Goal: Task Accomplishment & Management: Use online tool/utility

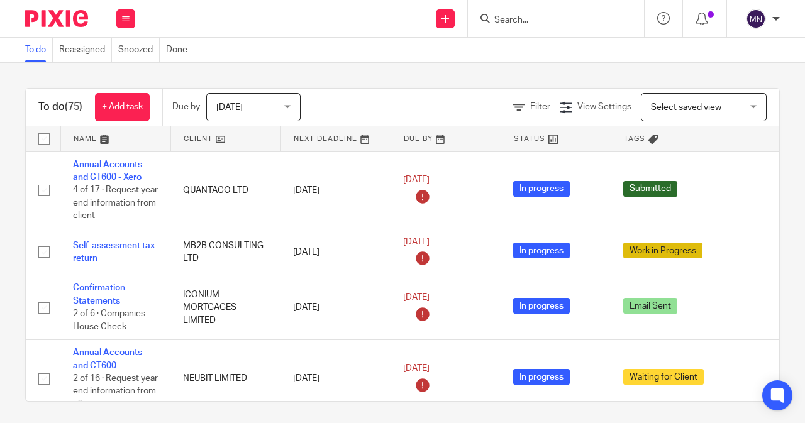
click at [215, 112] on div "Today Today" at bounding box center [253, 107] width 94 height 28
click at [428, 111] on div "Filter View Settings View Settings Manage saved views Select saved view Select …" at bounding box center [551, 107] width 457 height 28
click at [530, 109] on span "Filter" at bounding box center [540, 107] width 20 height 9
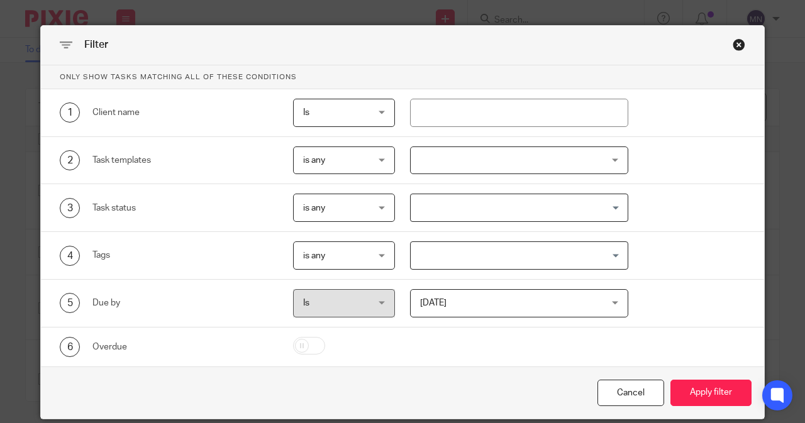
click at [400, 155] on div "Disengagement Incorporation Unincorporation Change of address Bookkeeping Perso…" at bounding box center [511, 161] width 233 height 28
click at [425, 162] on div at bounding box center [519, 161] width 219 height 28
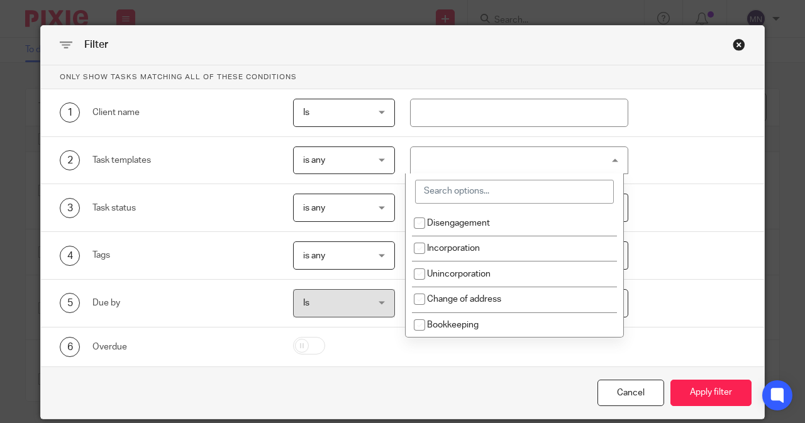
click at [442, 197] on input "search" at bounding box center [514, 192] width 199 height 24
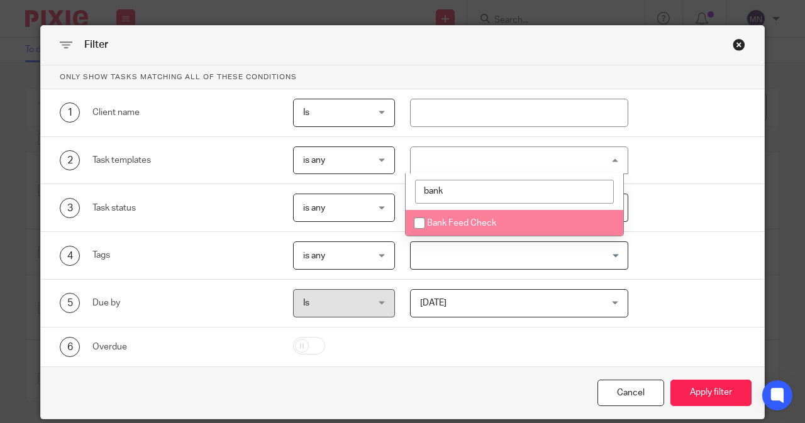
type input "bank"
click at [449, 223] on span "Bank Feed Check" at bounding box center [461, 223] width 69 height 9
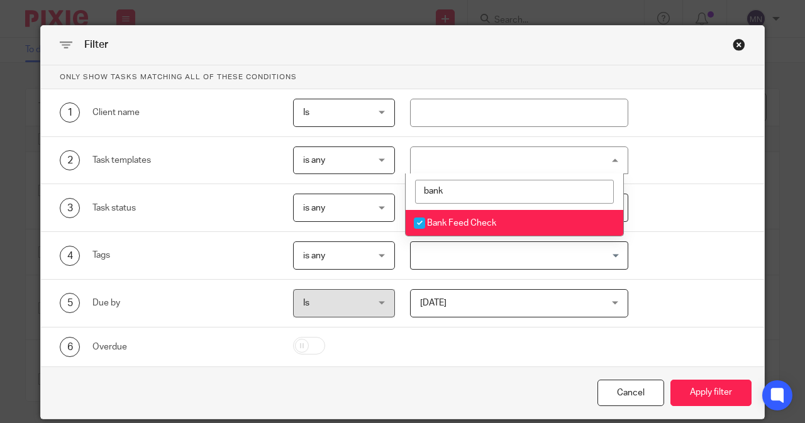
click at [444, 228] on li "Bank Feed Check" at bounding box center [515, 223] width 218 height 26
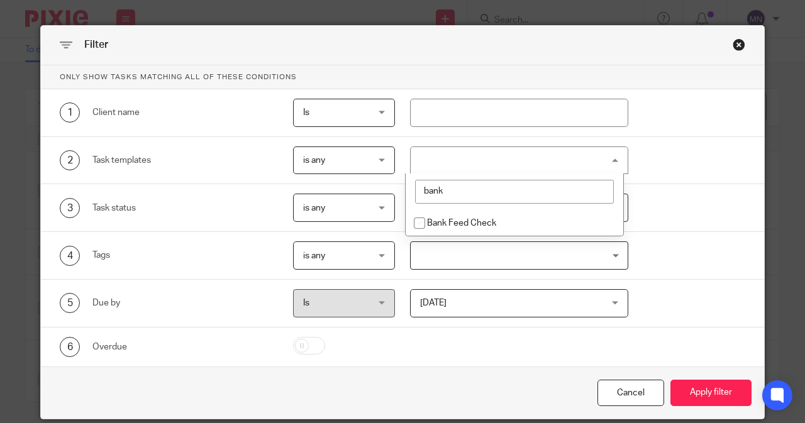
click at [444, 228] on li "Bank Feed Check" at bounding box center [515, 223] width 218 height 26
checkbox input "true"
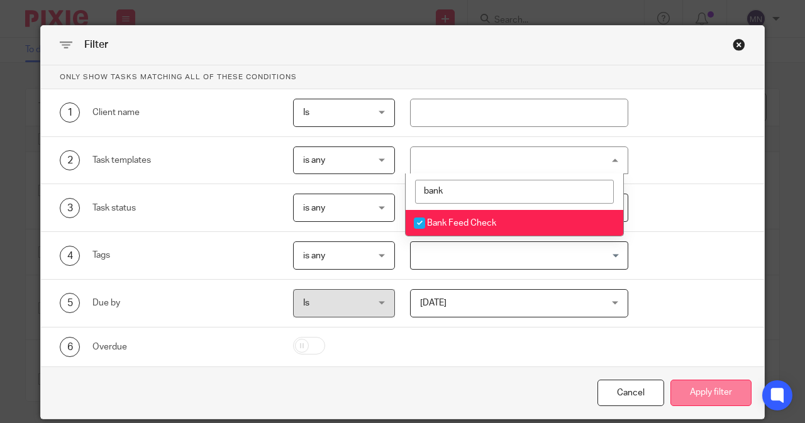
click at [717, 391] on button "Apply filter" at bounding box center [711, 393] width 81 height 27
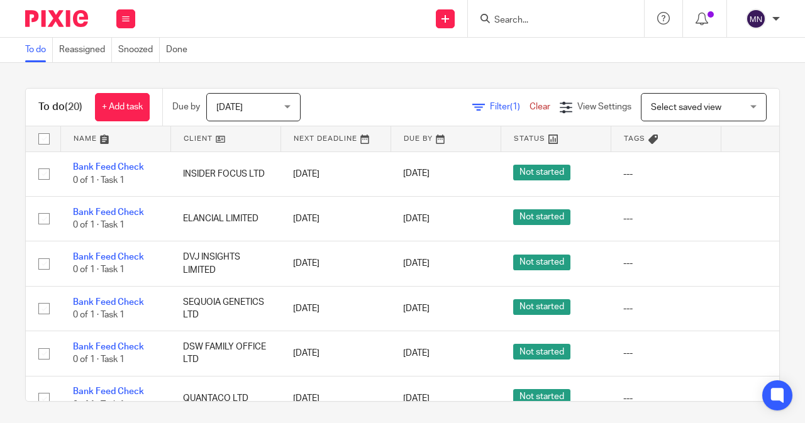
click at [43, 138] on input "checkbox" at bounding box center [44, 139] width 24 height 24
checkbox input "true"
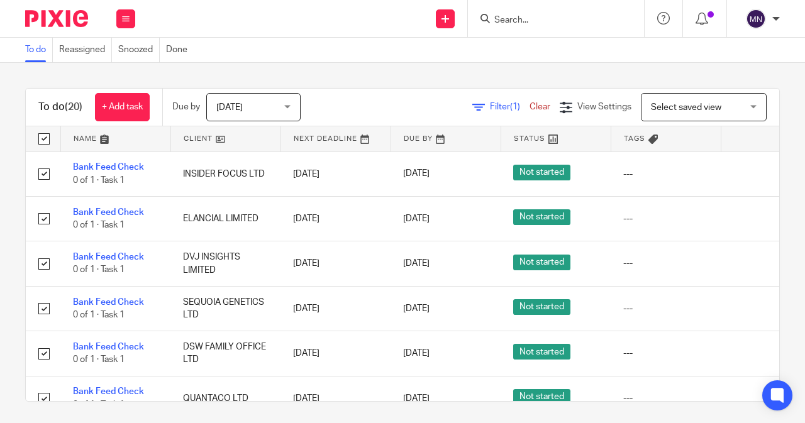
checkbox input "true"
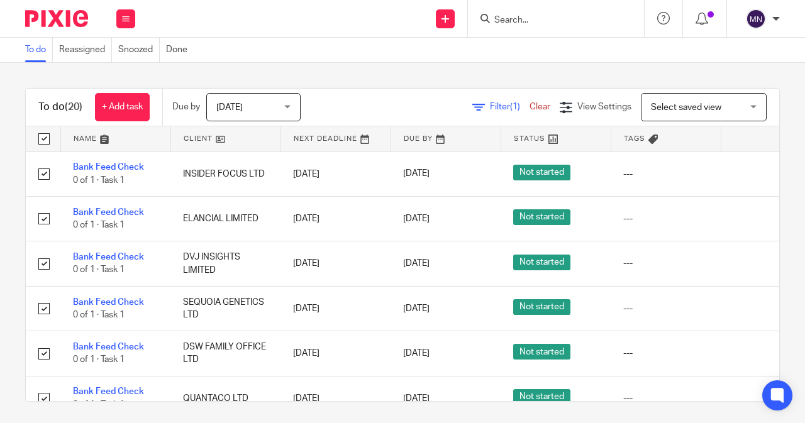
checkbox input "true"
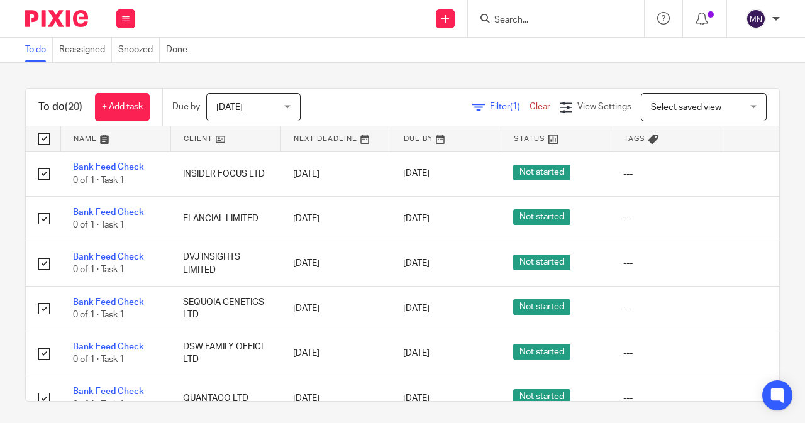
checkbox input "true"
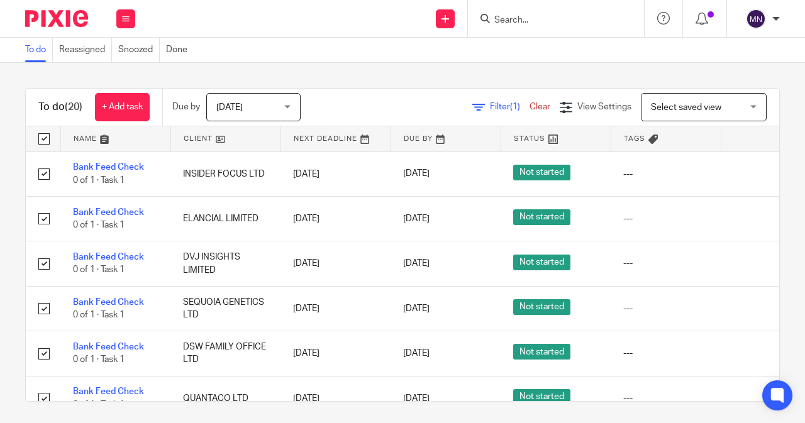
checkbox input "true"
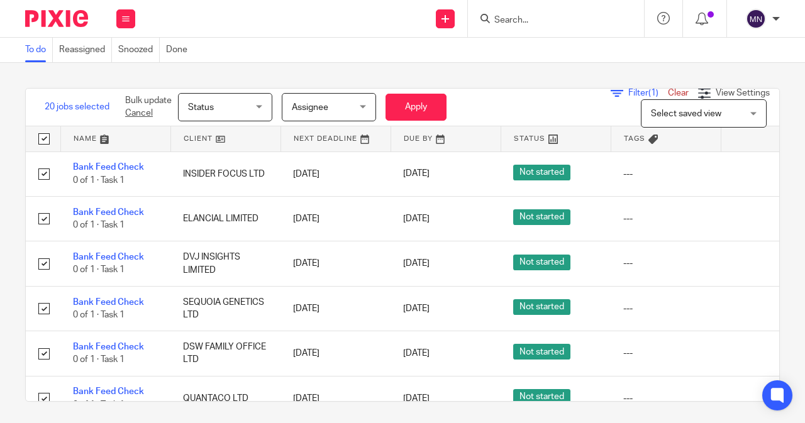
click at [229, 101] on span "Status" at bounding box center [221, 107] width 67 height 26
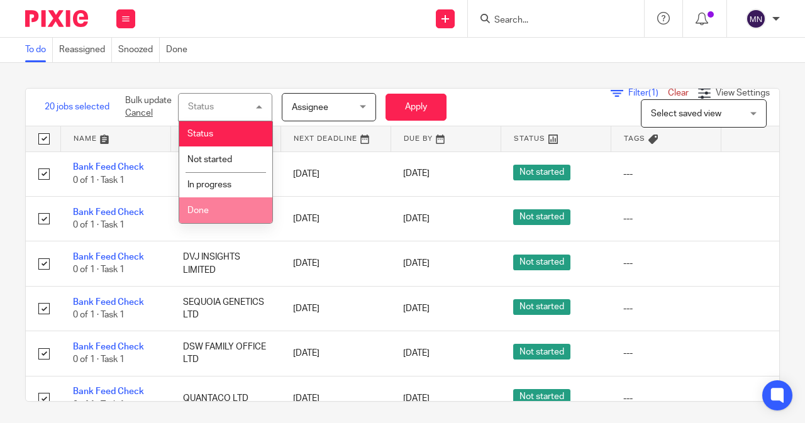
click at [246, 203] on li "Done" at bounding box center [225, 211] width 93 height 26
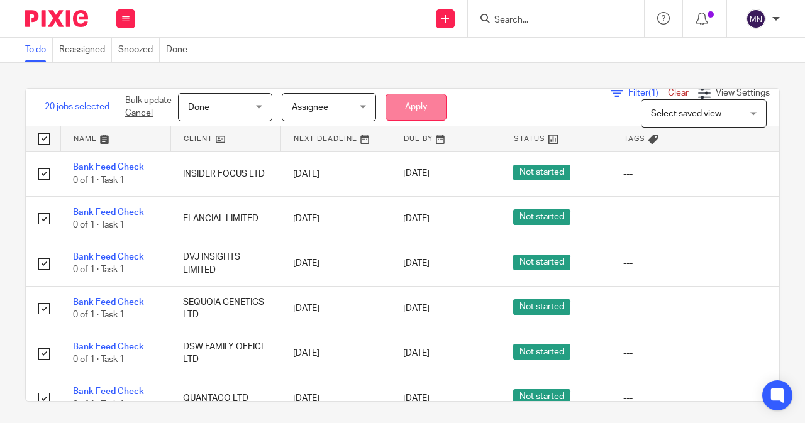
click at [400, 102] on button "Apply" at bounding box center [416, 107] width 61 height 27
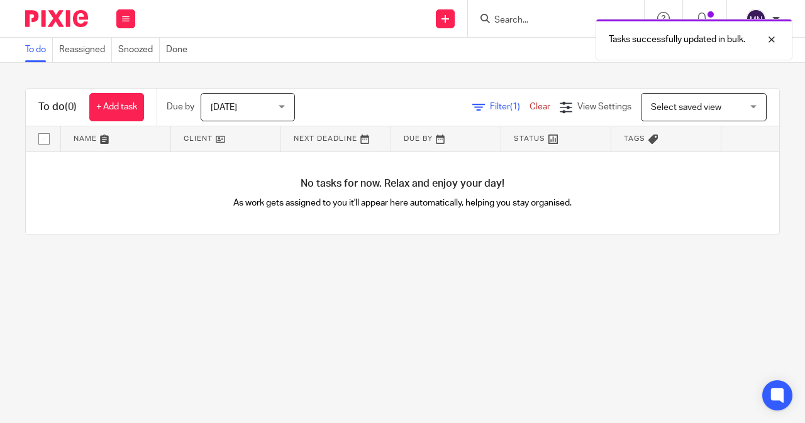
click at [530, 109] on link "Clear" at bounding box center [540, 107] width 21 height 9
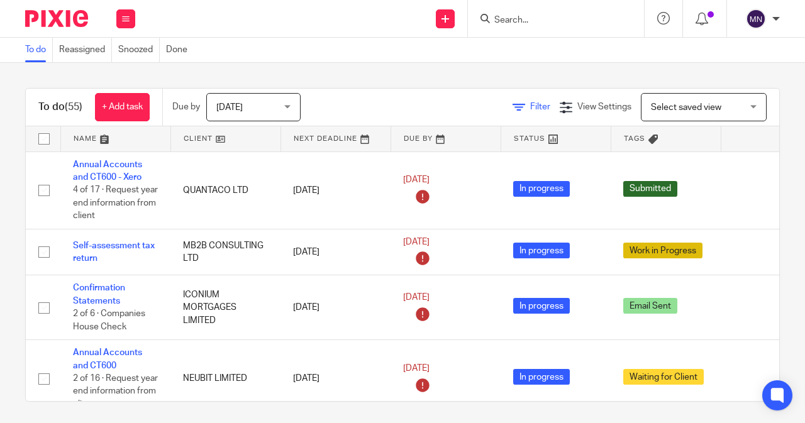
click at [530, 105] on span "Filter" at bounding box center [540, 107] width 20 height 9
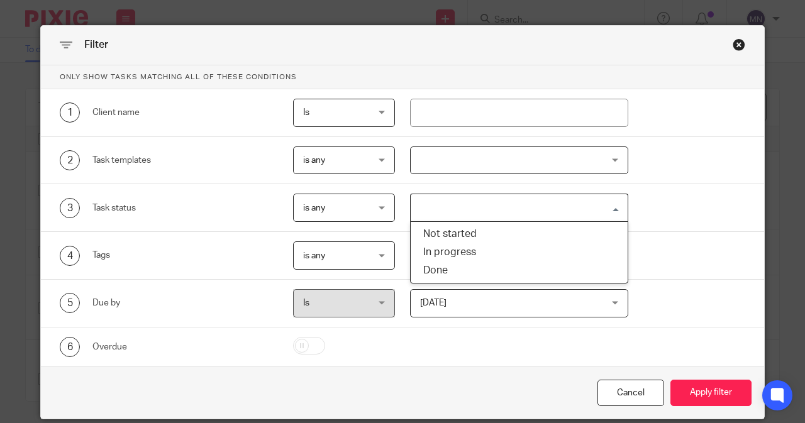
click at [429, 203] on input "Search for option" at bounding box center [517, 208] width 210 height 22
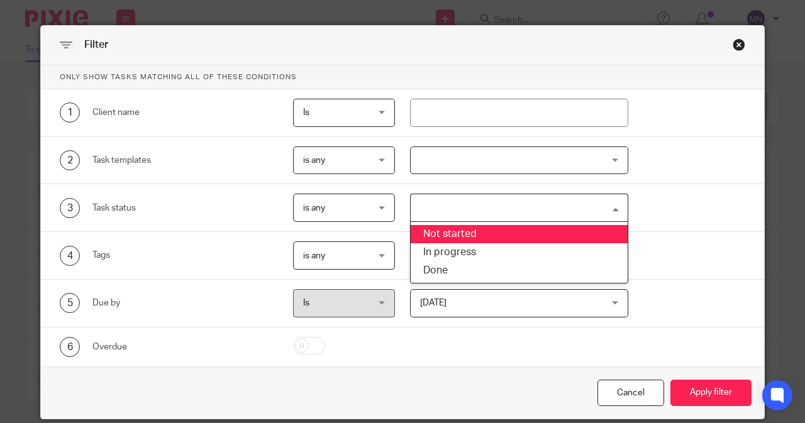
click at [422, 164] on div at bounding box center [519, 161] width 219 height 28
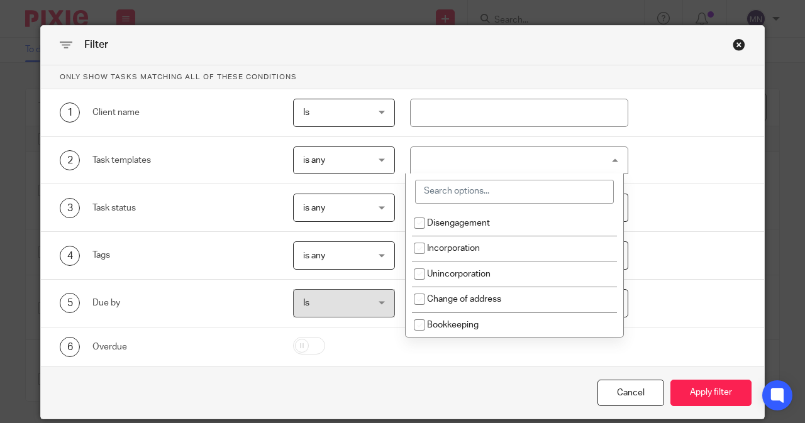
click at [437, 194] on input "search" at bounding box center [514, 192] width 199 height 24
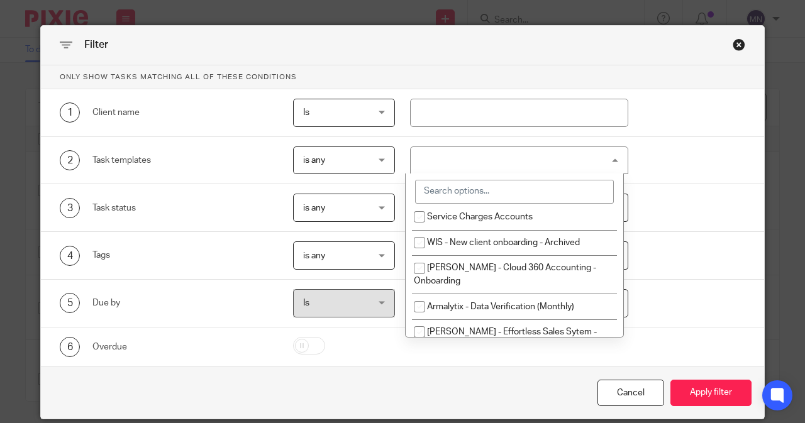
scroll to position [755, 0]
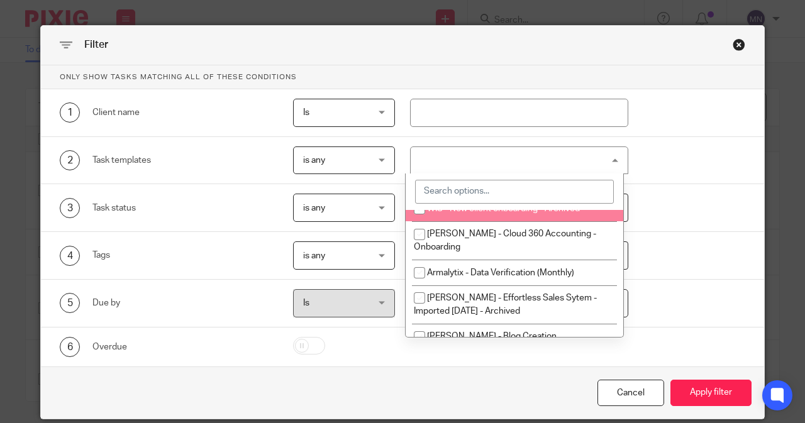
click at [448, 193] on input "search" at bounding box center [514, 192] width 199 height 24
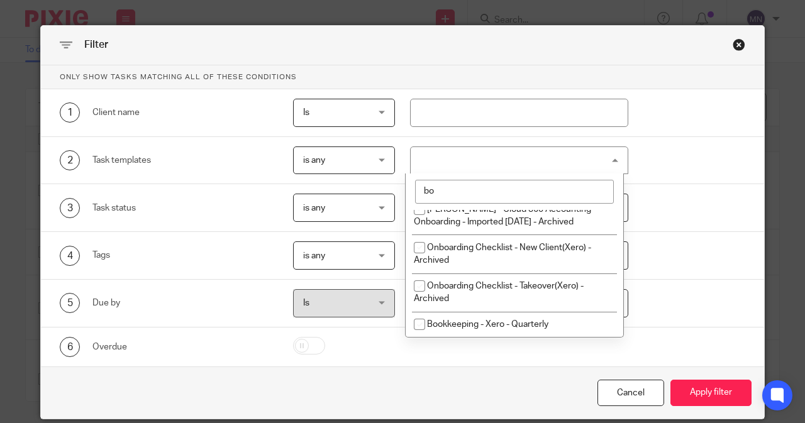
scroll to position [0, 0]
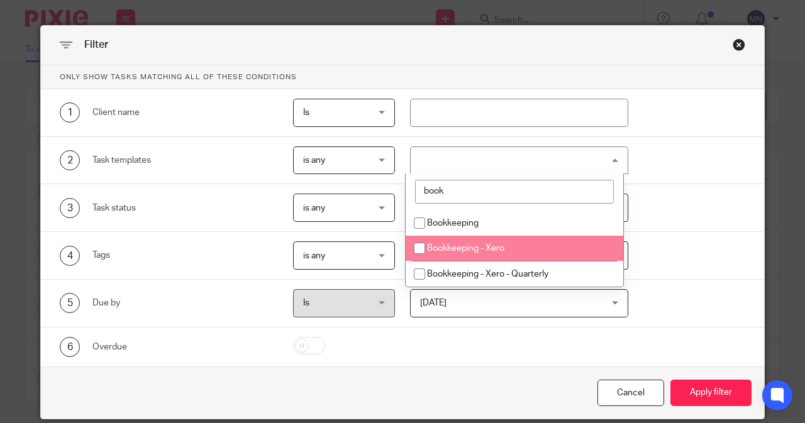
type input "book"
click at [479, 254] on li "Bookkeeping - Xero" at bounding box center [515, 249] width 218 height 26
checkbox input "true"
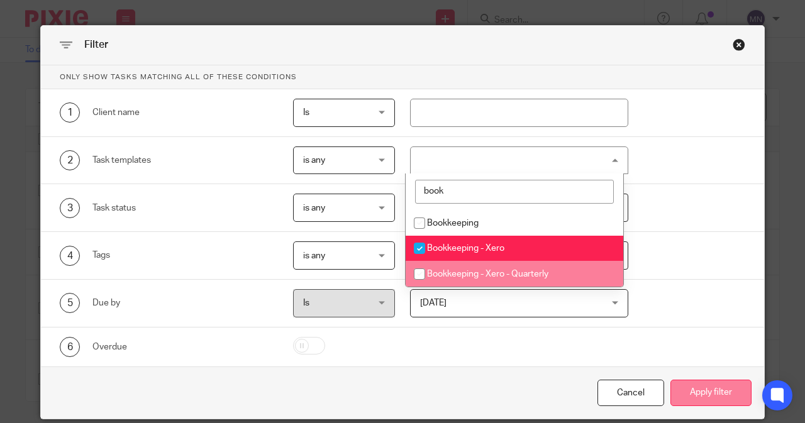
click at [704, 393] on button "Apply filter" at bounding box center [711, 393] width 81 height 27
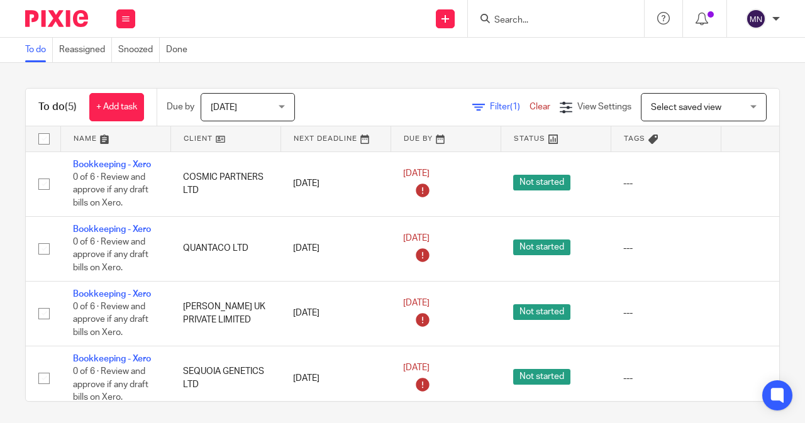
click at [40, 138] on input "checkbox" at bounding box center [44, 139] width 24 height 24
checkbox input "true"
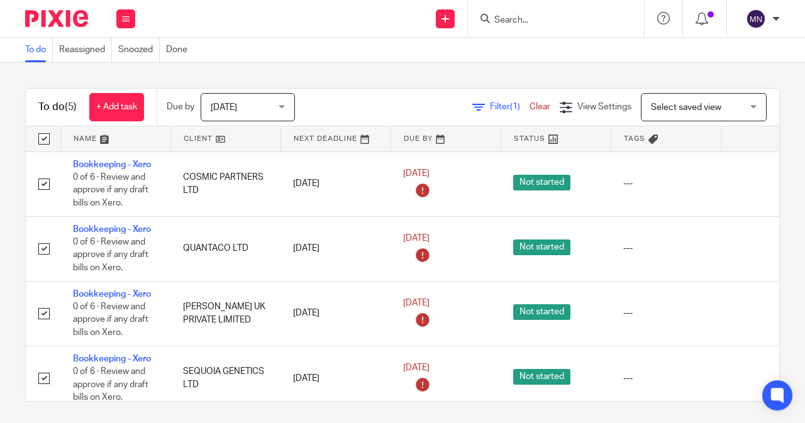
checkbox input "true"
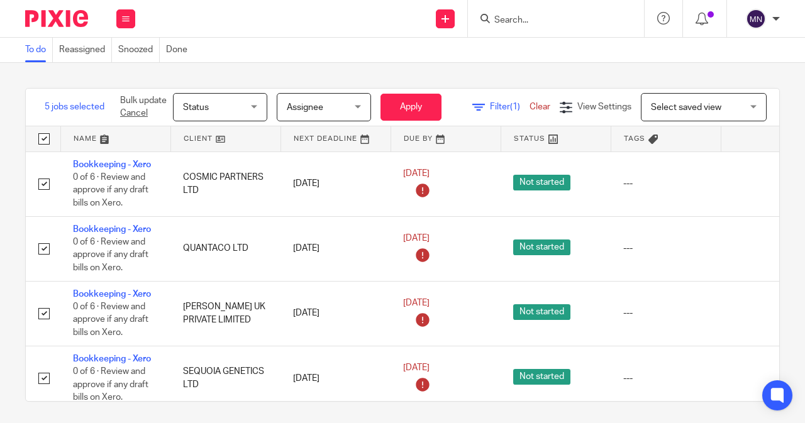
click at [245, 108] on span "Status" at bounding box center [216, 107] width 67 height 26
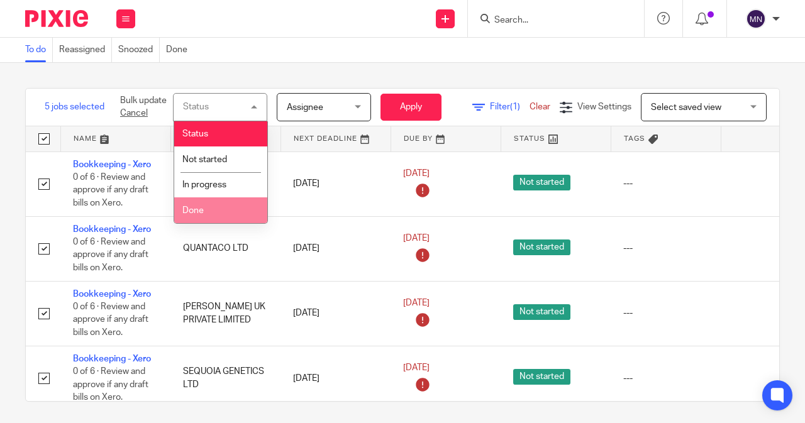
click at [229, 216] on li "Done" at bounding box center [220, 211] width 93 height 26
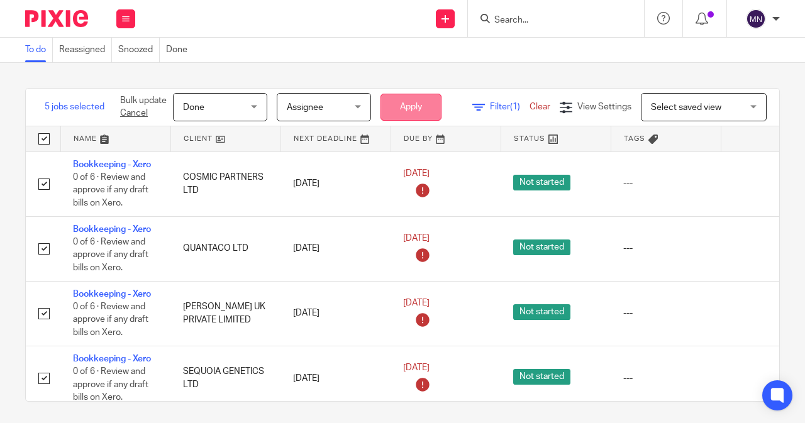
click at [421, 109] on button "Apply" at bounding box center [411, 107] width 61 height 27
